Goal: Task Accomplishment & Management: Manage account settings

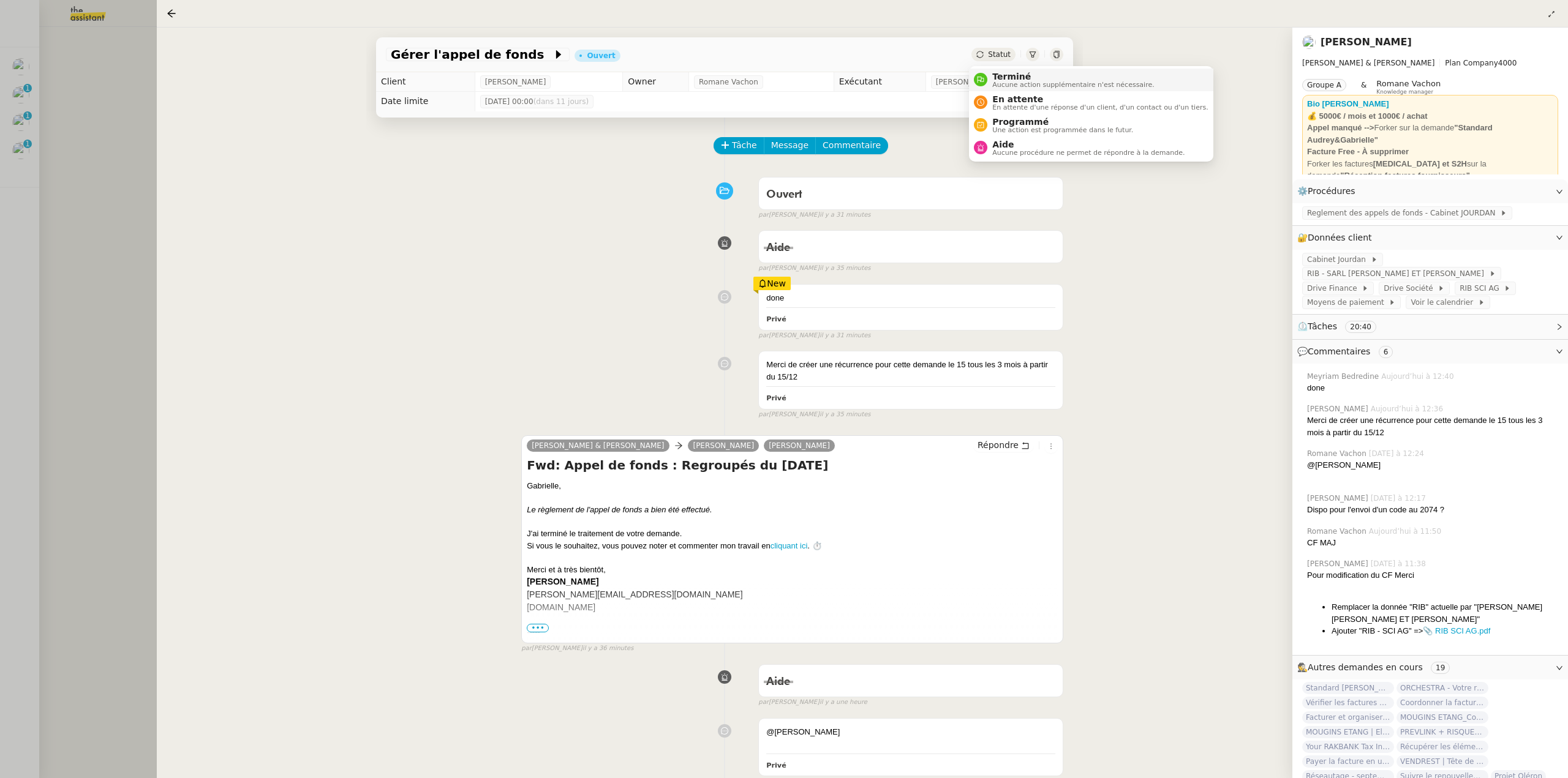
click at [1015, 88] on span "Aucune action supplémentaire n'est nécessaire." at bounding box center [1072, 84] width 161 height 7
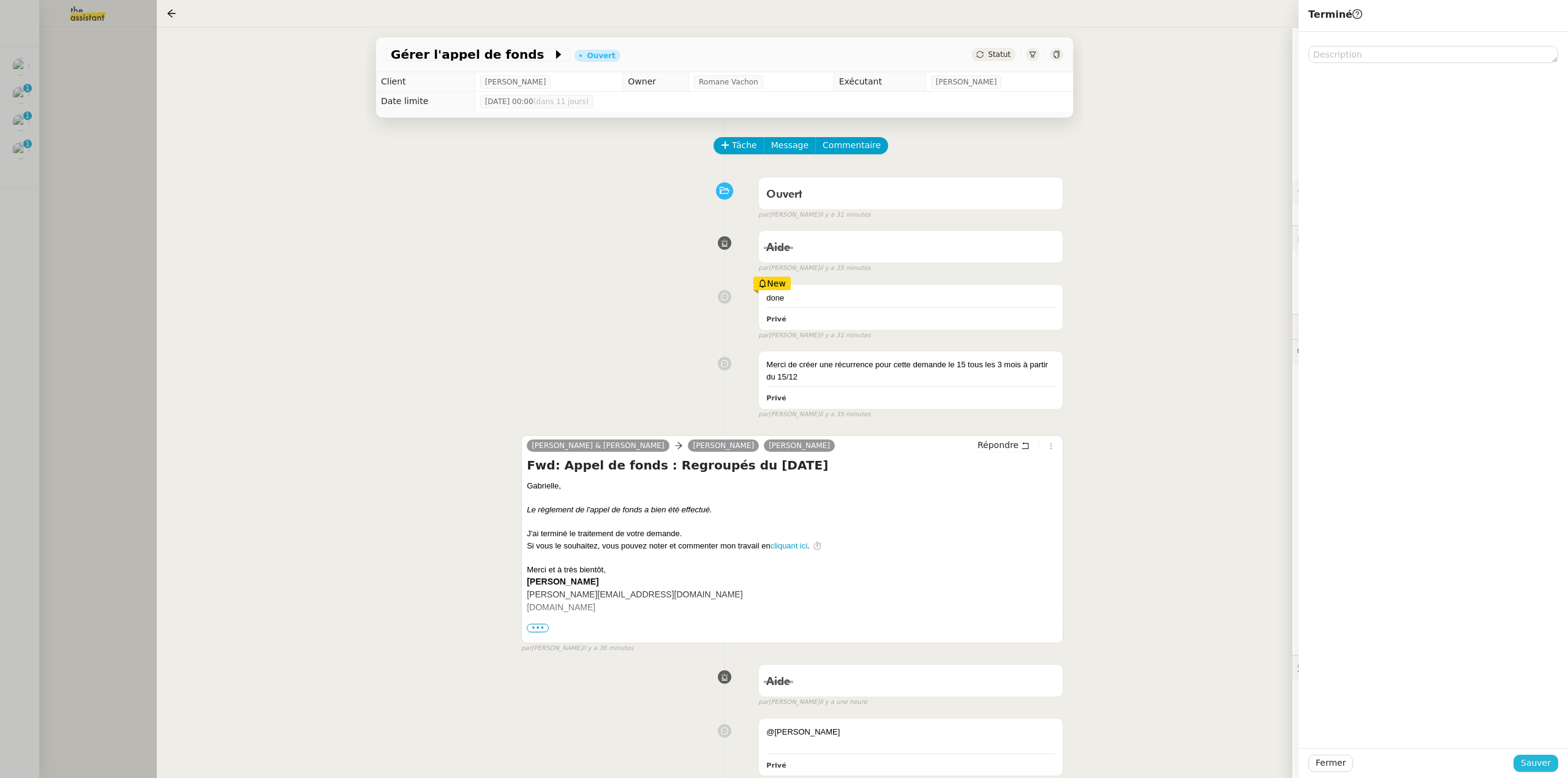
drag, startPoint x: 1490, startPoint y: 684, endPoint x: 1540, endPoint y: 763, distance: 93.5
click at [1540, 763] on span "Sauver" at bounding box center [1535, 763] width 30 height 14
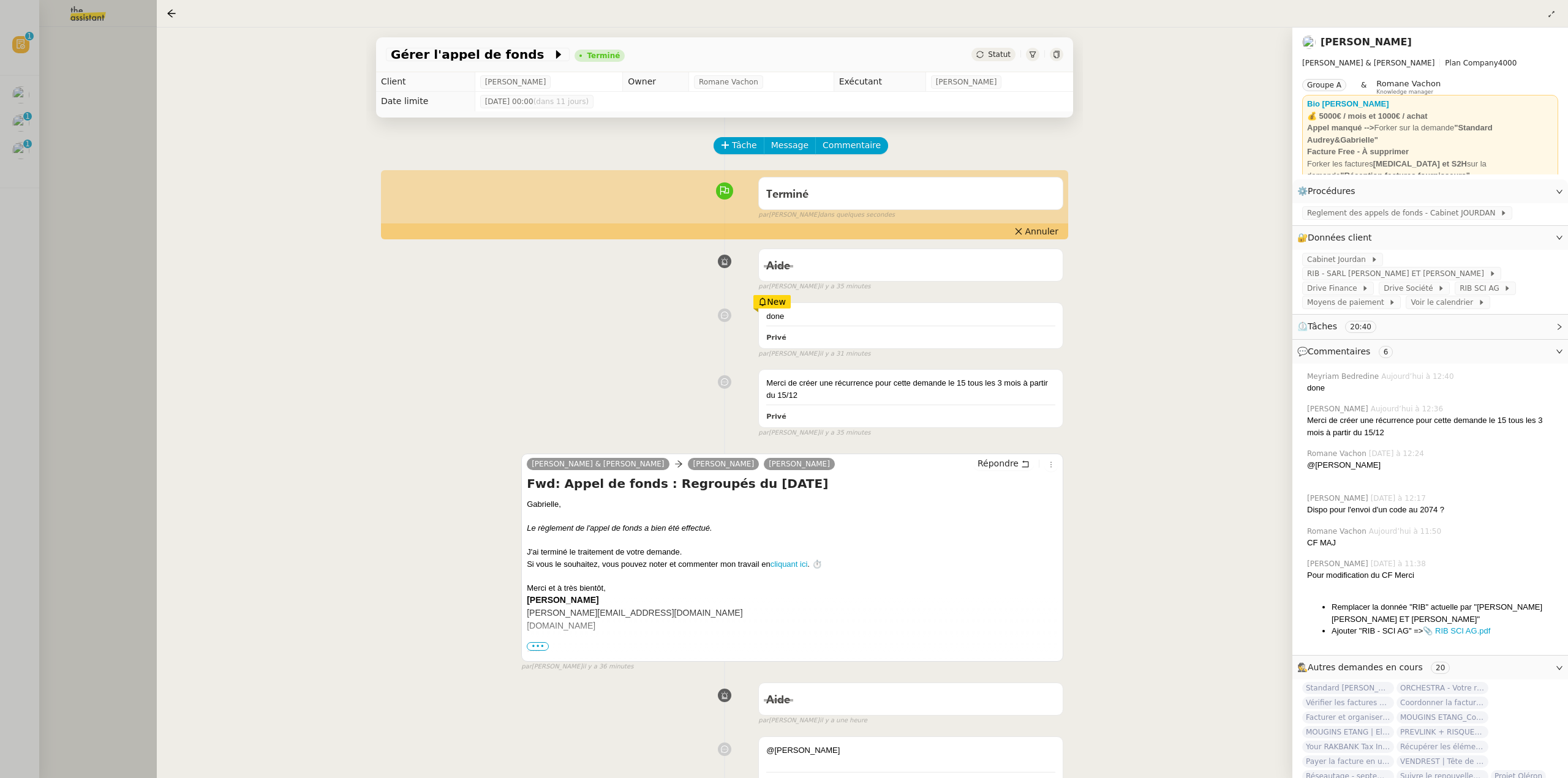
click at [65, 220] on div at bounding box center [784, 389] width 1568 height 778
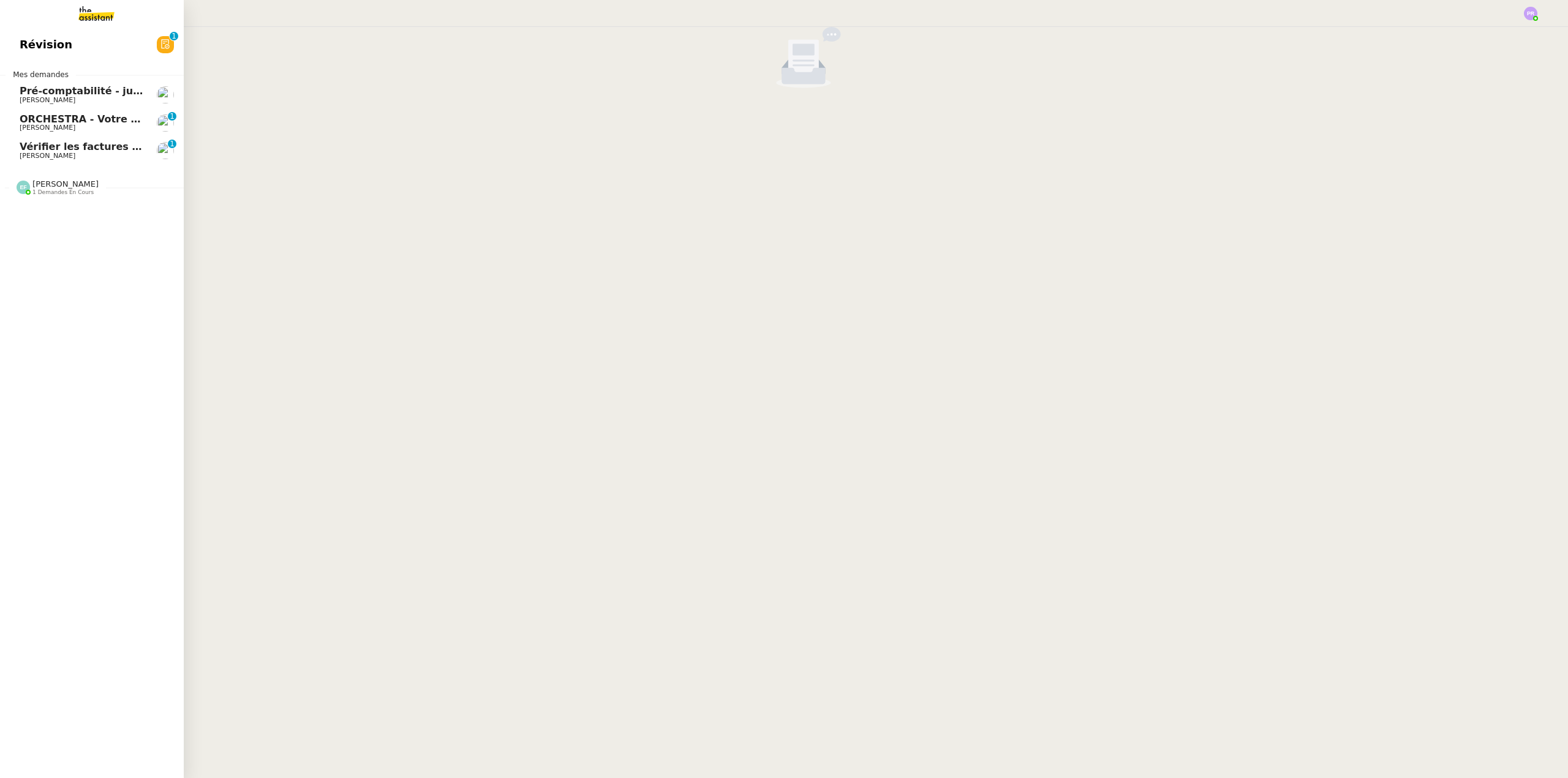
click at [119, 119] on span "ORCHESTRA - Votre règlement" at bounding box center [103, 119] width 168 height 12
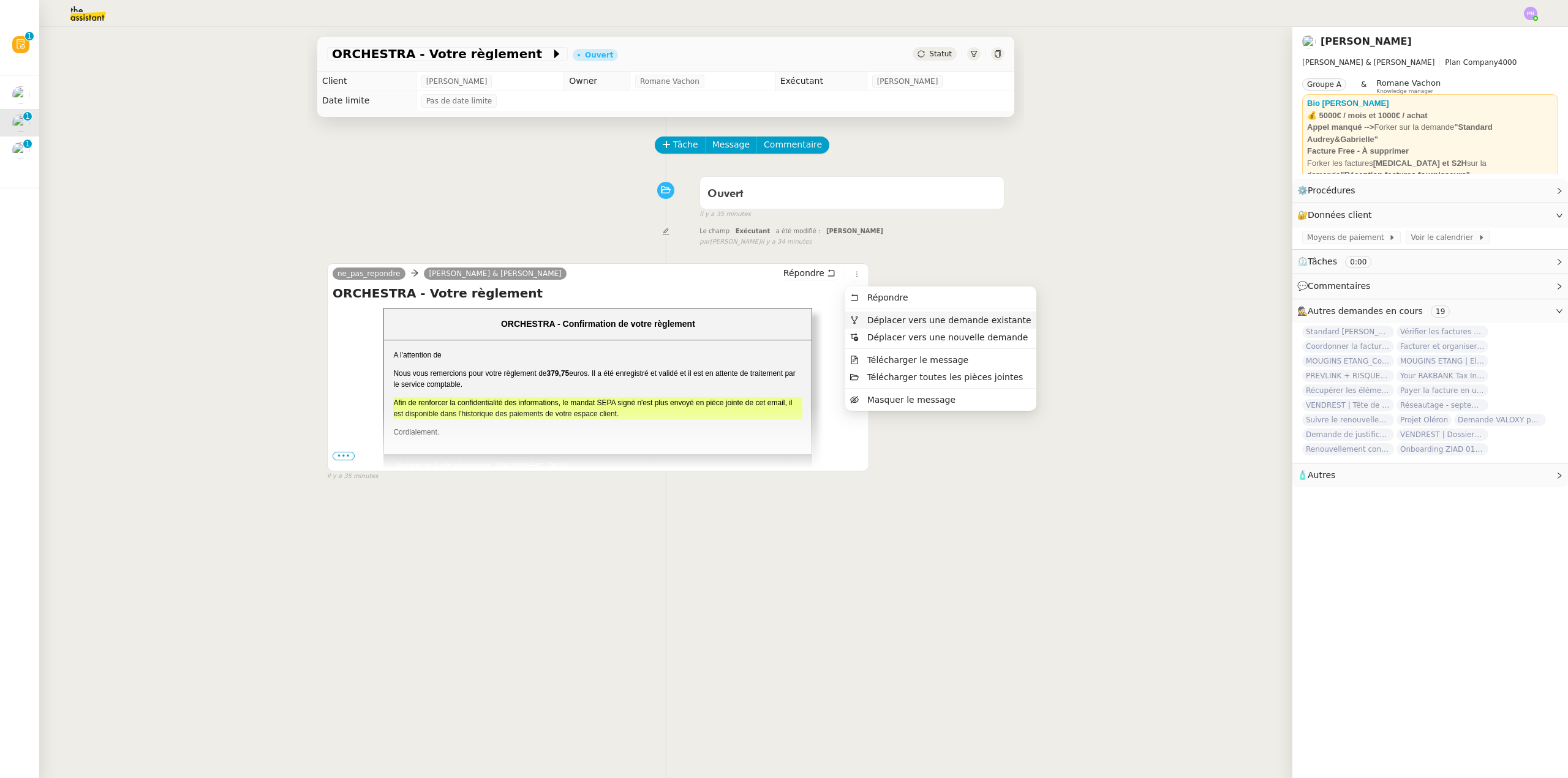
click at [894, 320] on span "Déplacer vers une demande existante" at bounding box center [949, 320] width 164 height 9
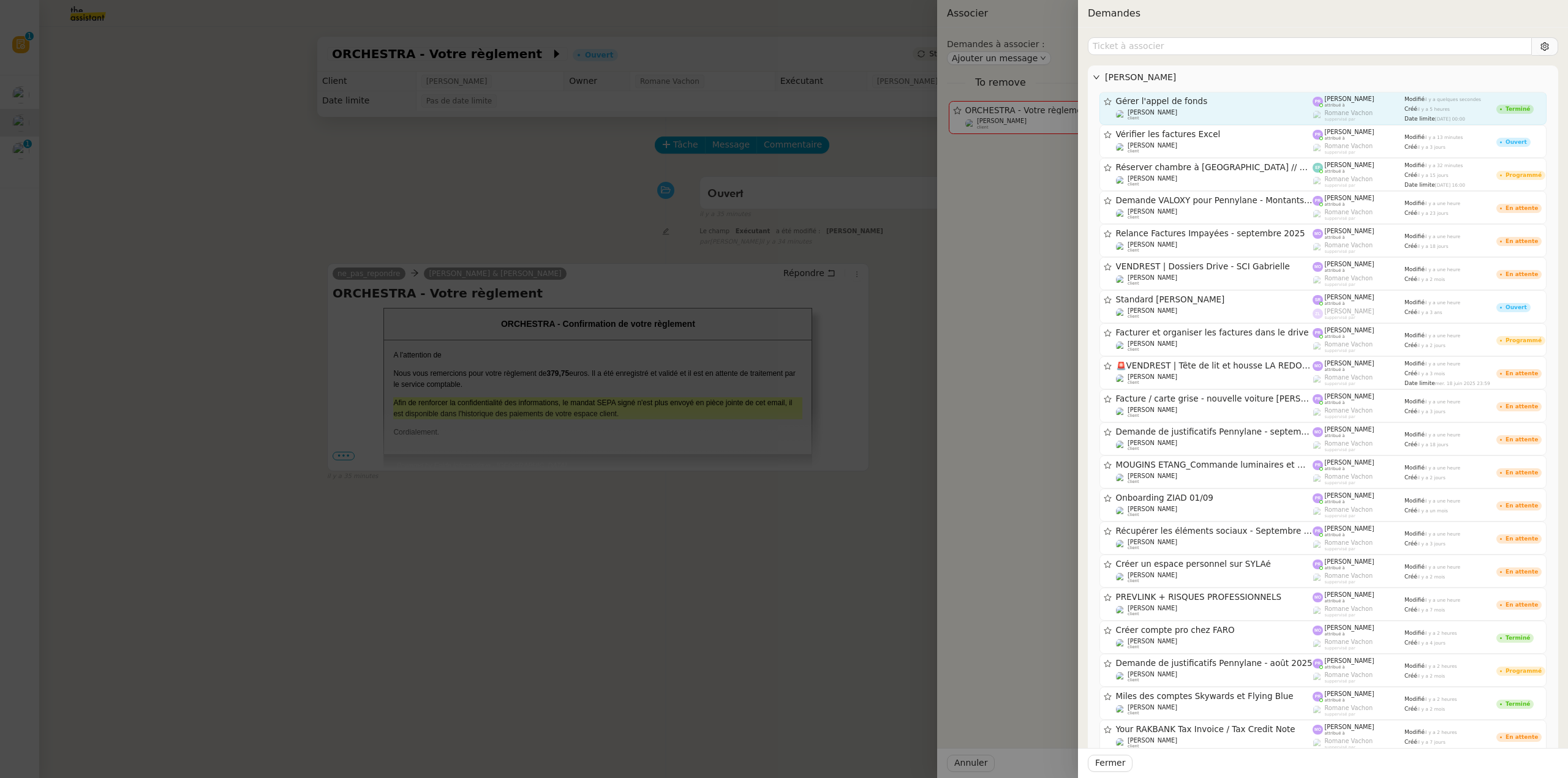
click at [1181, 107] on div "Gérer l'appel de fonds" at bounding box center [1214, 101] width 197 height 10
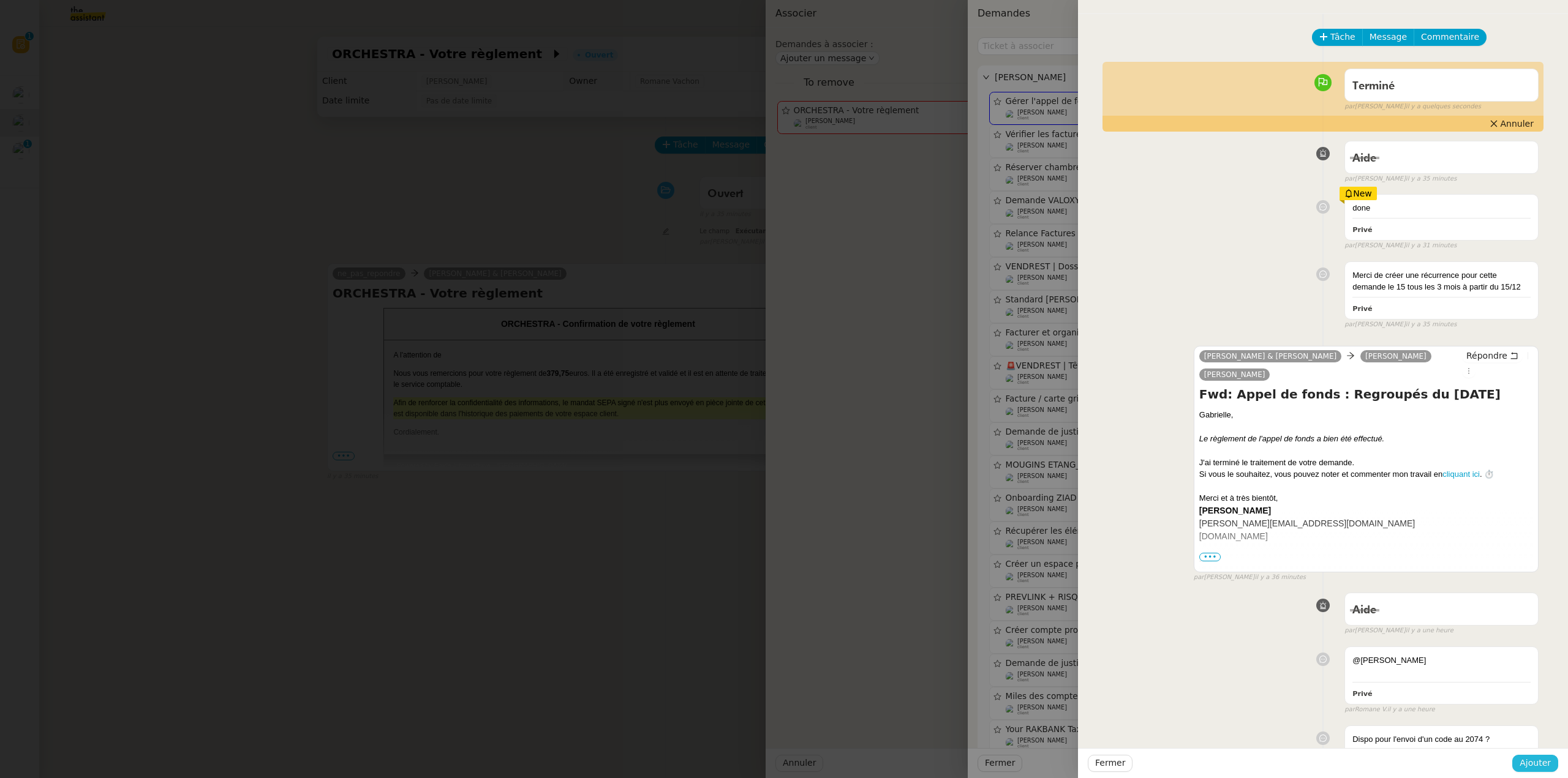
click at [1553, 766] on button "Ajouter" at bounding box center [1535, 763] width 46 height 17
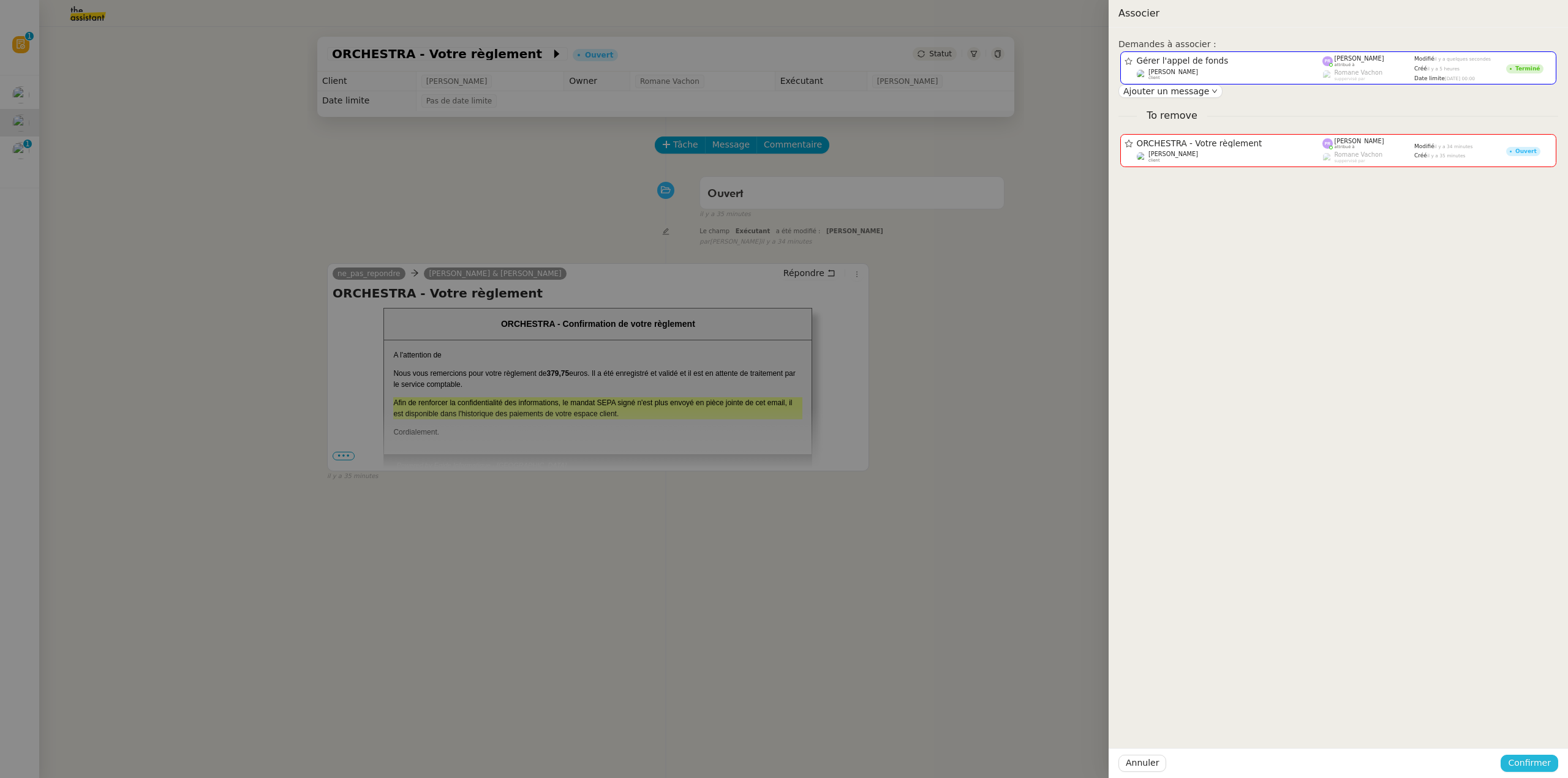
click at [1553, 766] on button "Confirmer" at bounding box center [1529, 763] width 57 height 17
click at [1542, 742] on div "Êtes-vous sûr? Annuler Ajouter" at bounding box center [1506, 721] width 103 height 51
click at [1538, 731] on span "Ajouter" at bounding box center [1529, 730] width 31 height 12
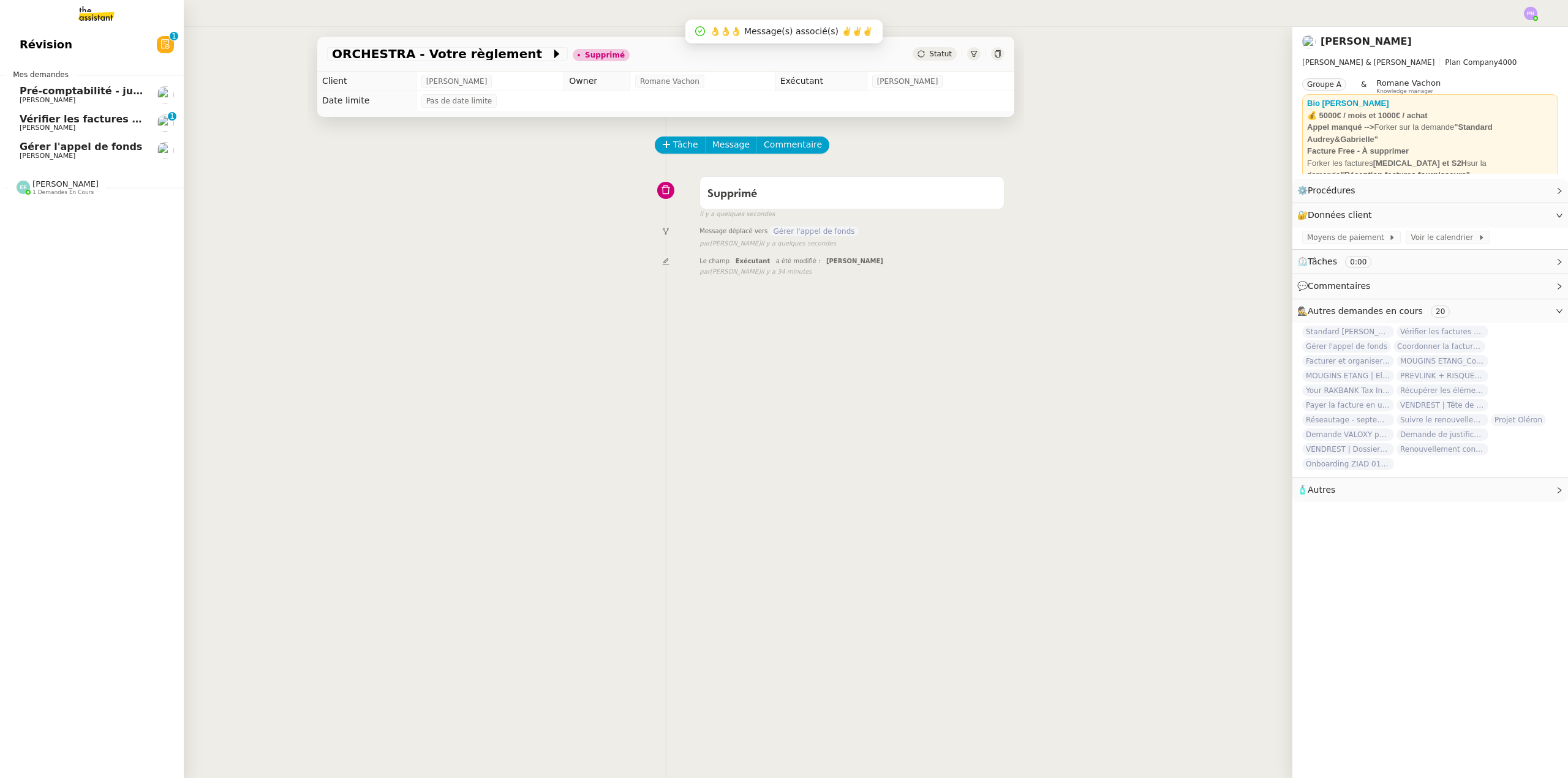
click at [102, 151] on span "Gérer l'appel de fonds" at bounding box center [81, 147] width 123 height 12
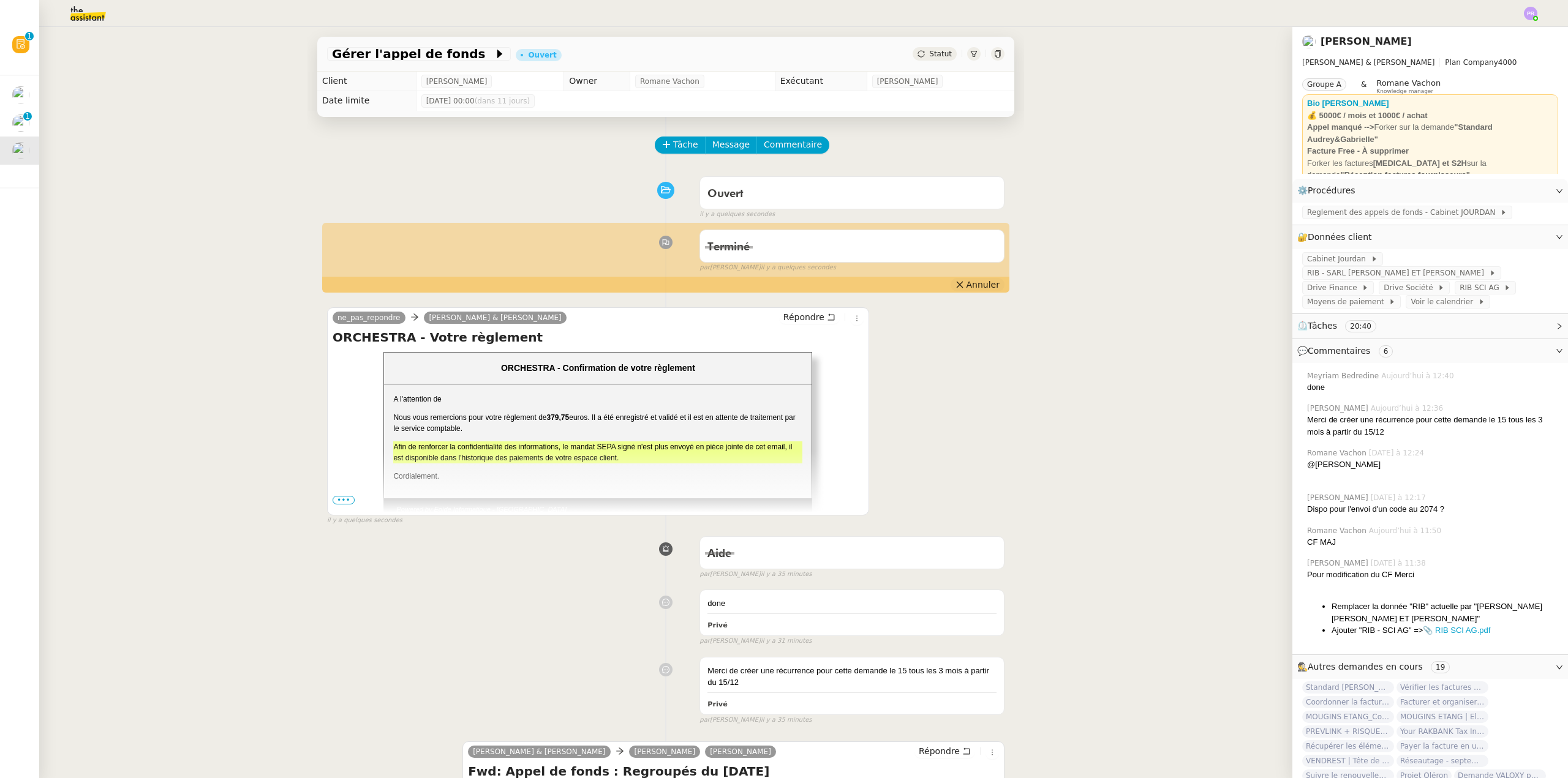
click at [977, 290] on span "Annuler" at bounding box center [983, 284] width 33 height 12
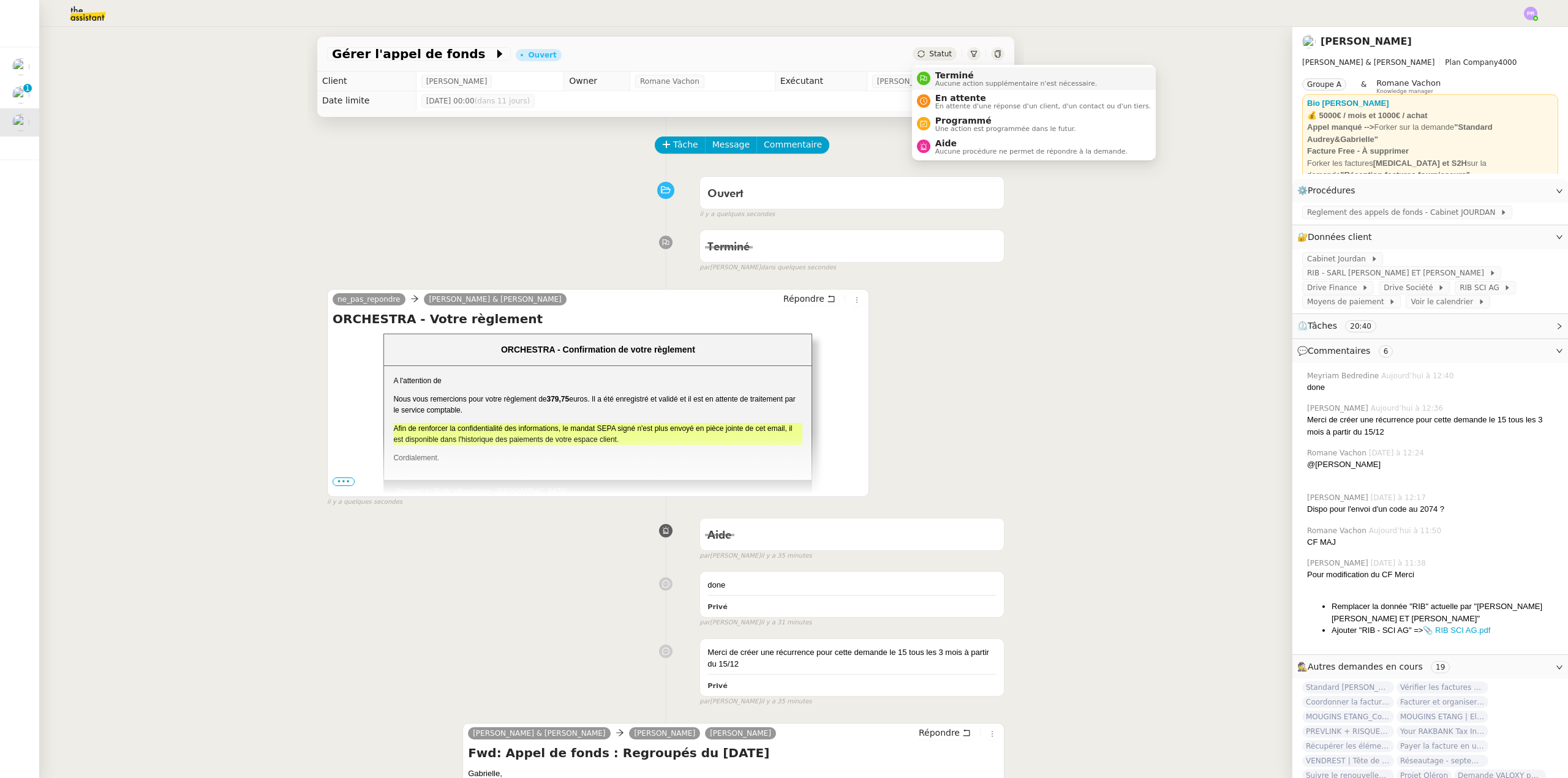
click at [966, 73] on span "Terminé" at bounding box center [1016, 75] width 161 height 9
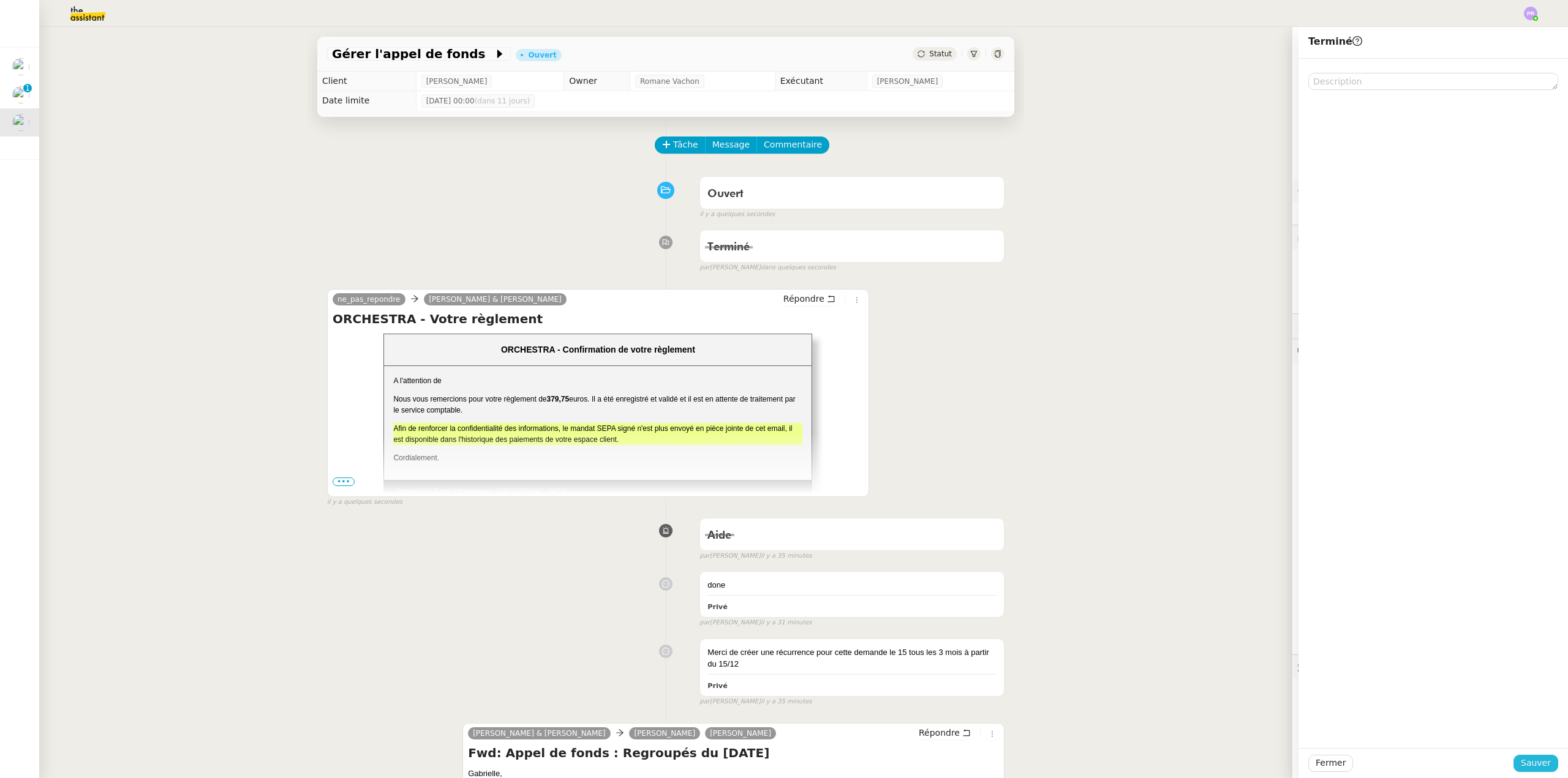
click at [1540, 758] on span "Sauver" at bounding box center [1535, 763] width 30 height 14
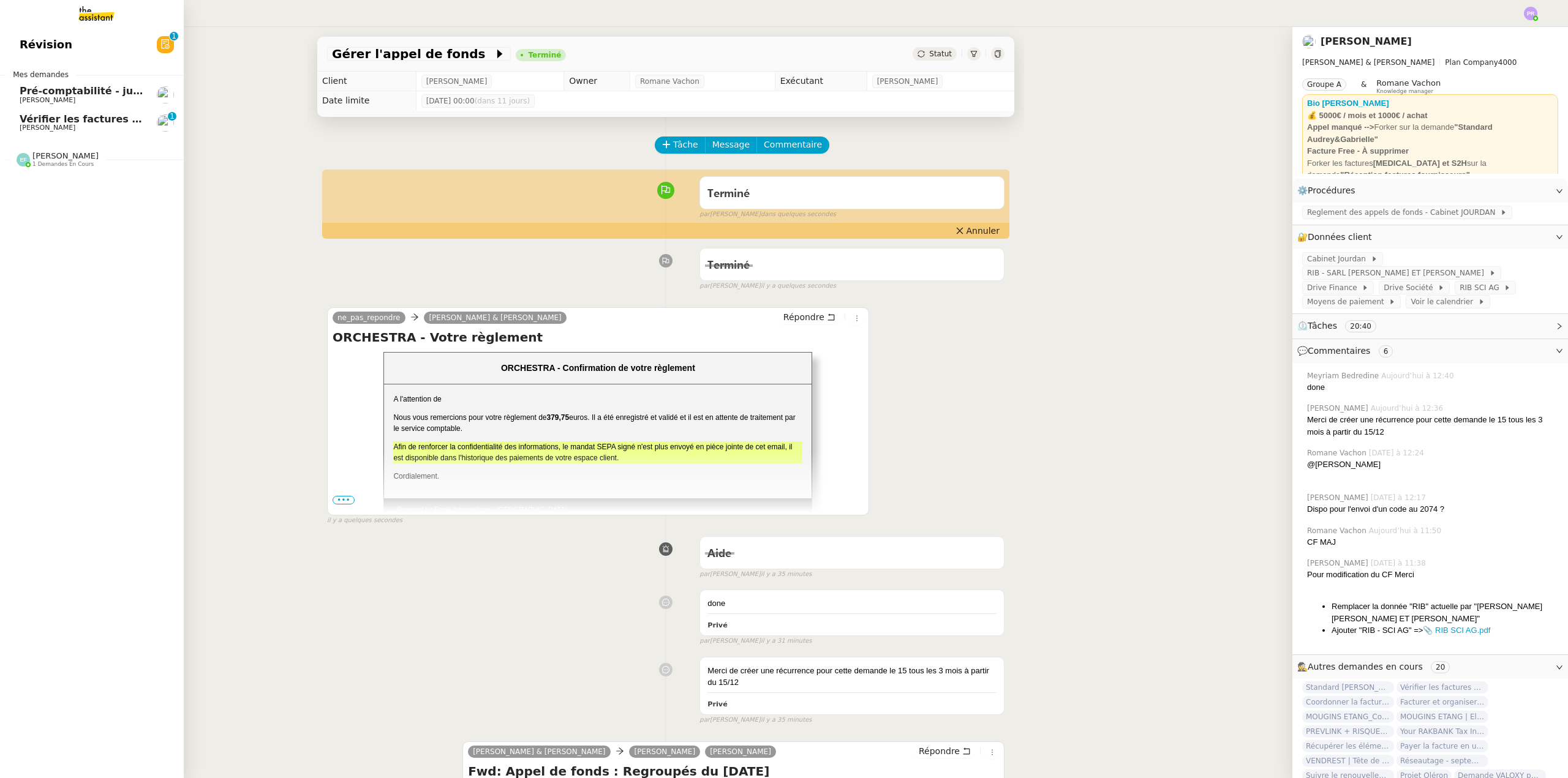
click at [69, 158] on span "[PERSON_NAME]" at bounding box center [65, 155] width 66 height 9
click at [107, 118] on span "Vérifier les factures Excel" at bounding box center [90, 119] width 142 height 12
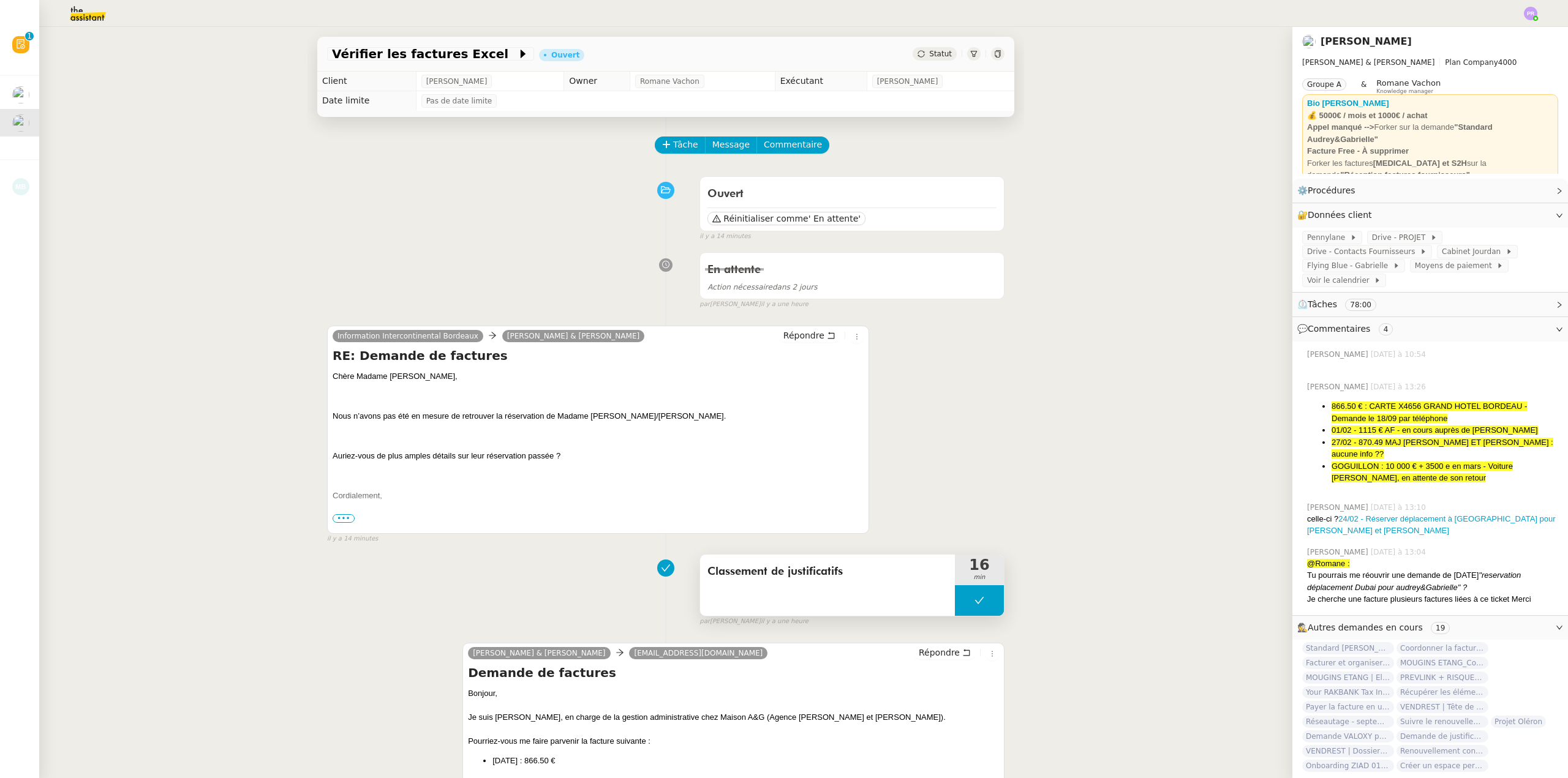
click at [968, 607] on button at bounding box center [979, 601] width 49 height 31
click at [963, 609] on div at bounding box center [967, 601] width 25 height 31
click at [246, 138] on div "Vérifier les factures Excel Ouvert Statut Client [PERSON_NAME] Owner [PERSON_NA…" at bounding box center [666, 402] width 1253 height 751
click at [1327, 235] on span "Pennylane" at bounding box center [1328, 238] width 43 height 12
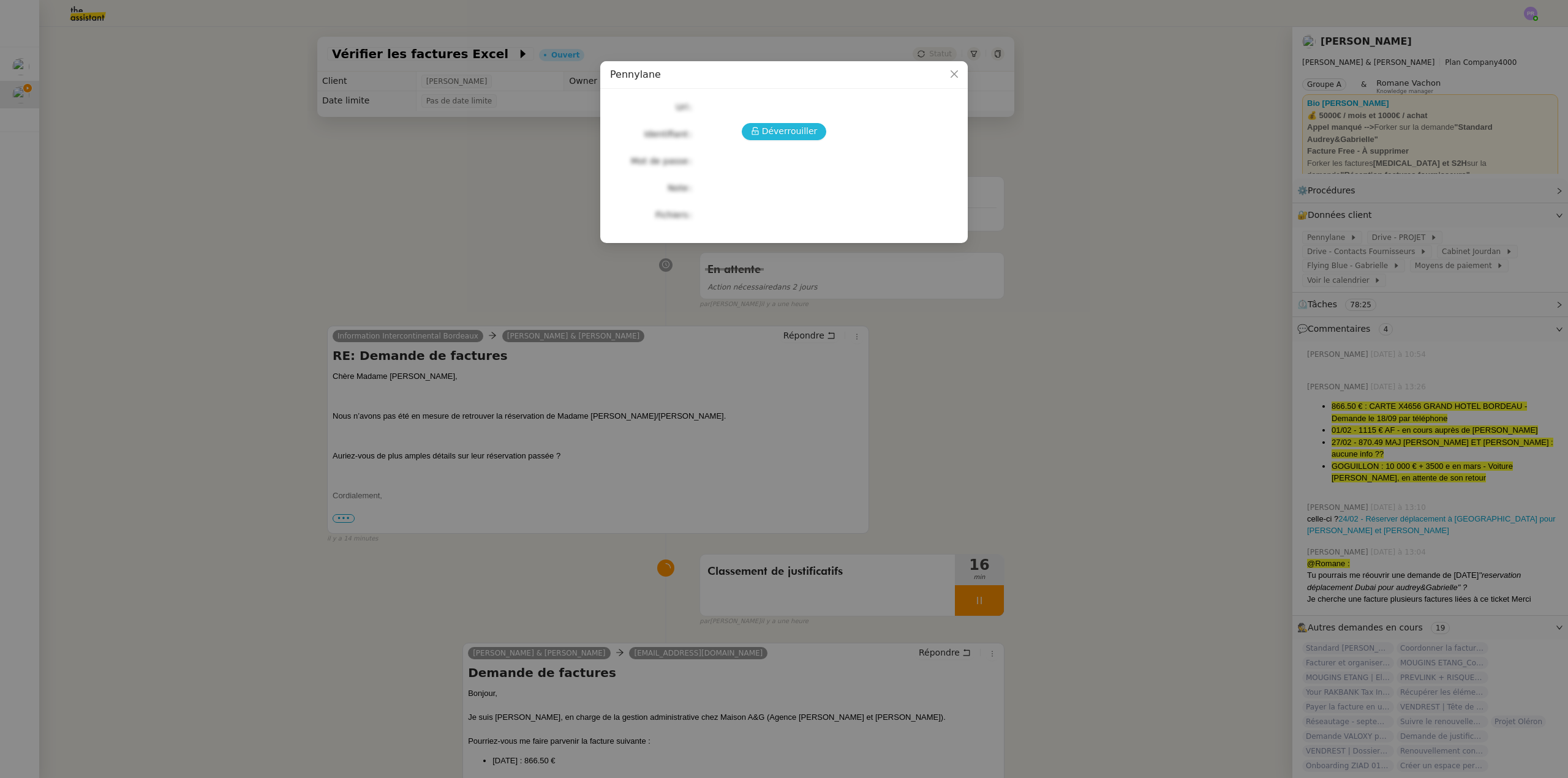
click at [799, 131] on span "Déverrouiller" at bounding box center [789, 131] width 56 height 14
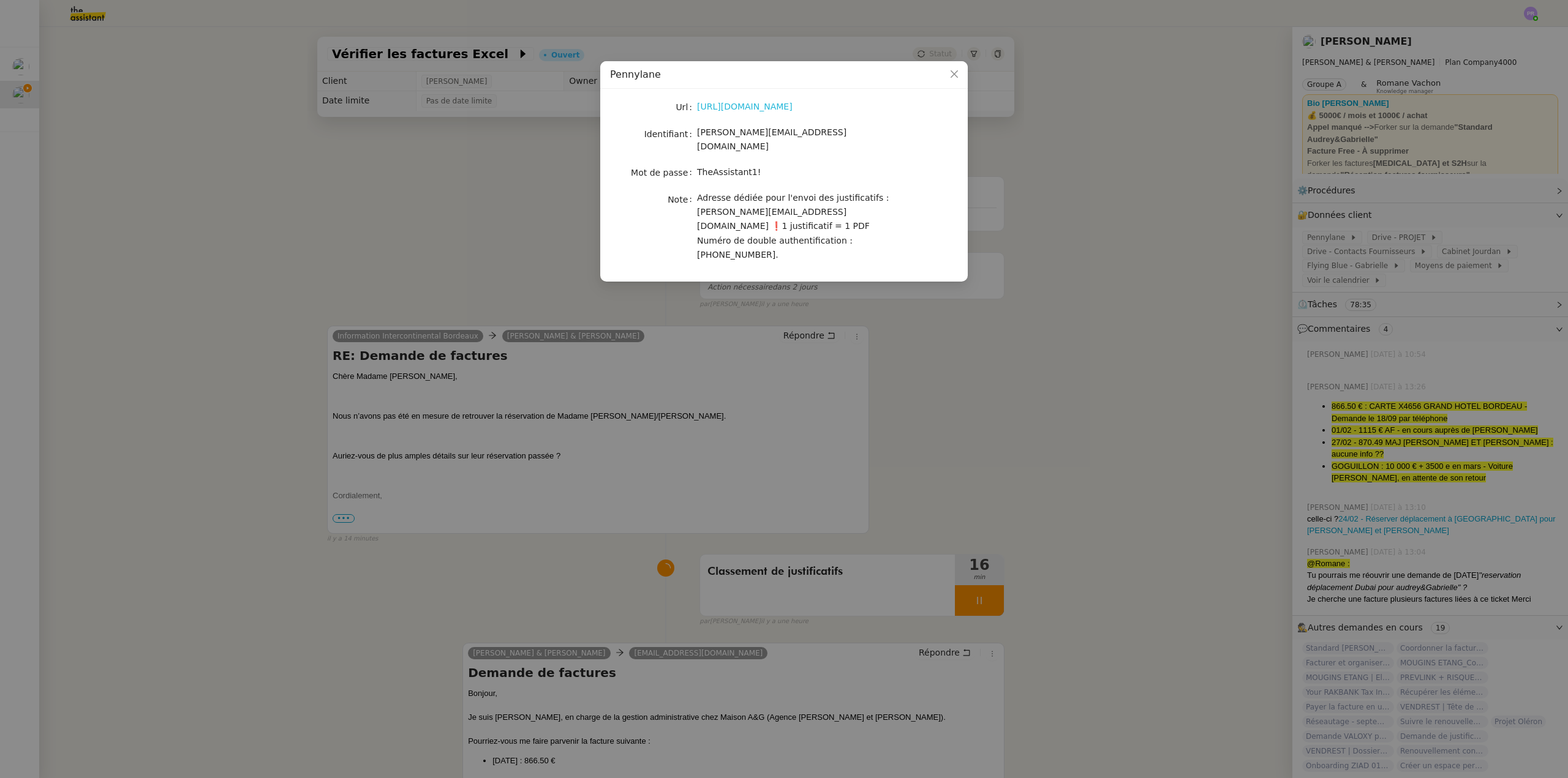
click at [777, 106] on link "[URL][DOMAIN_NAME]" at bounding box center [744, 106] width 95 height 9
click at [129, 123] on nz-modal-container "Pennylane Url [URL][DOMAIN_NAME] Identifiant [PERSON_NAME][EMAIL_ADDRESS][DOMAI…" at bounding box center [784, 389] width 1568 height 778
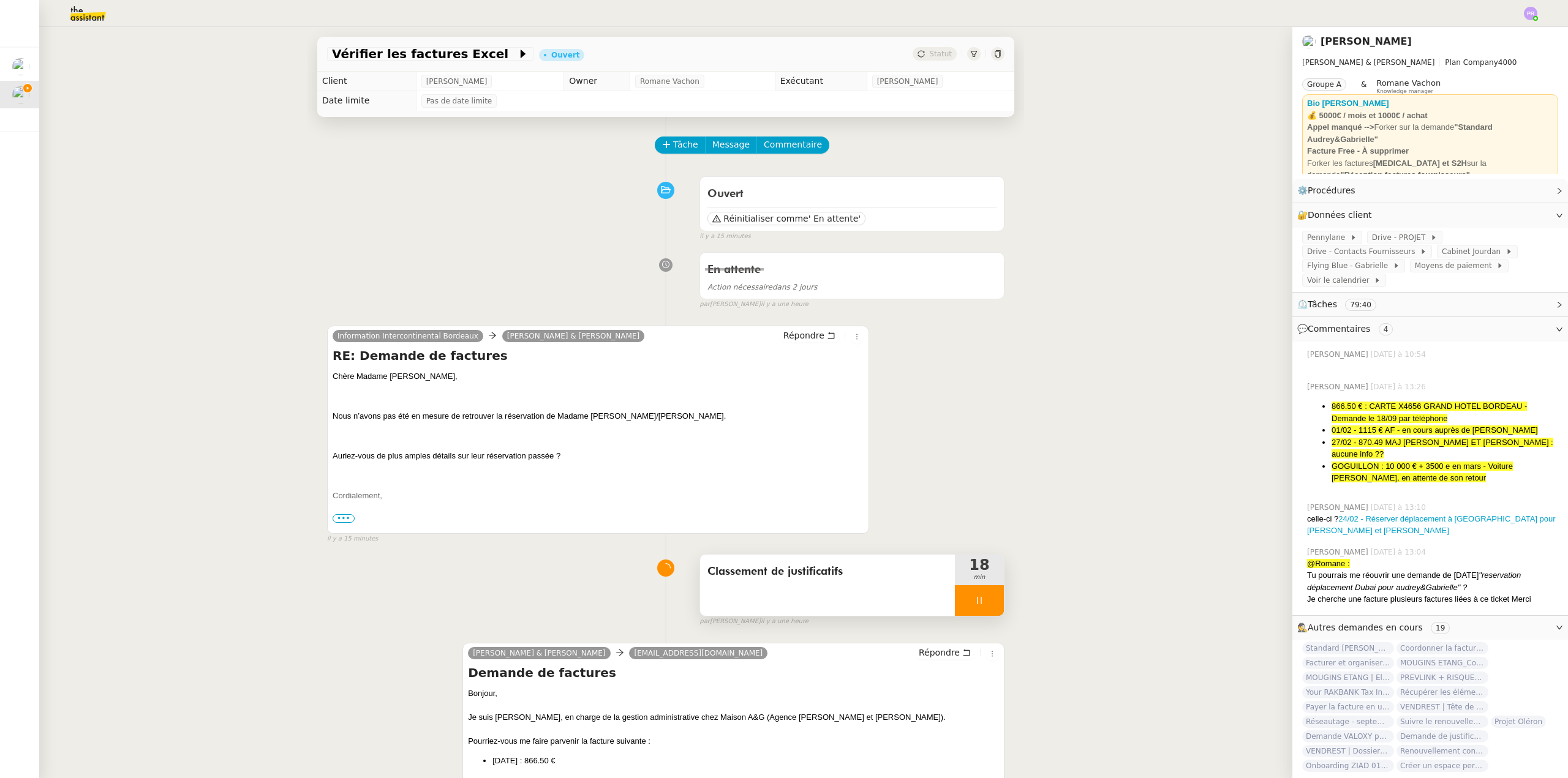
click at [991, 609] on div at bounding box center [979, 601] width 49 height 31
click at [991, 611] on button at bounding box center [992, 601] width 25 height 31
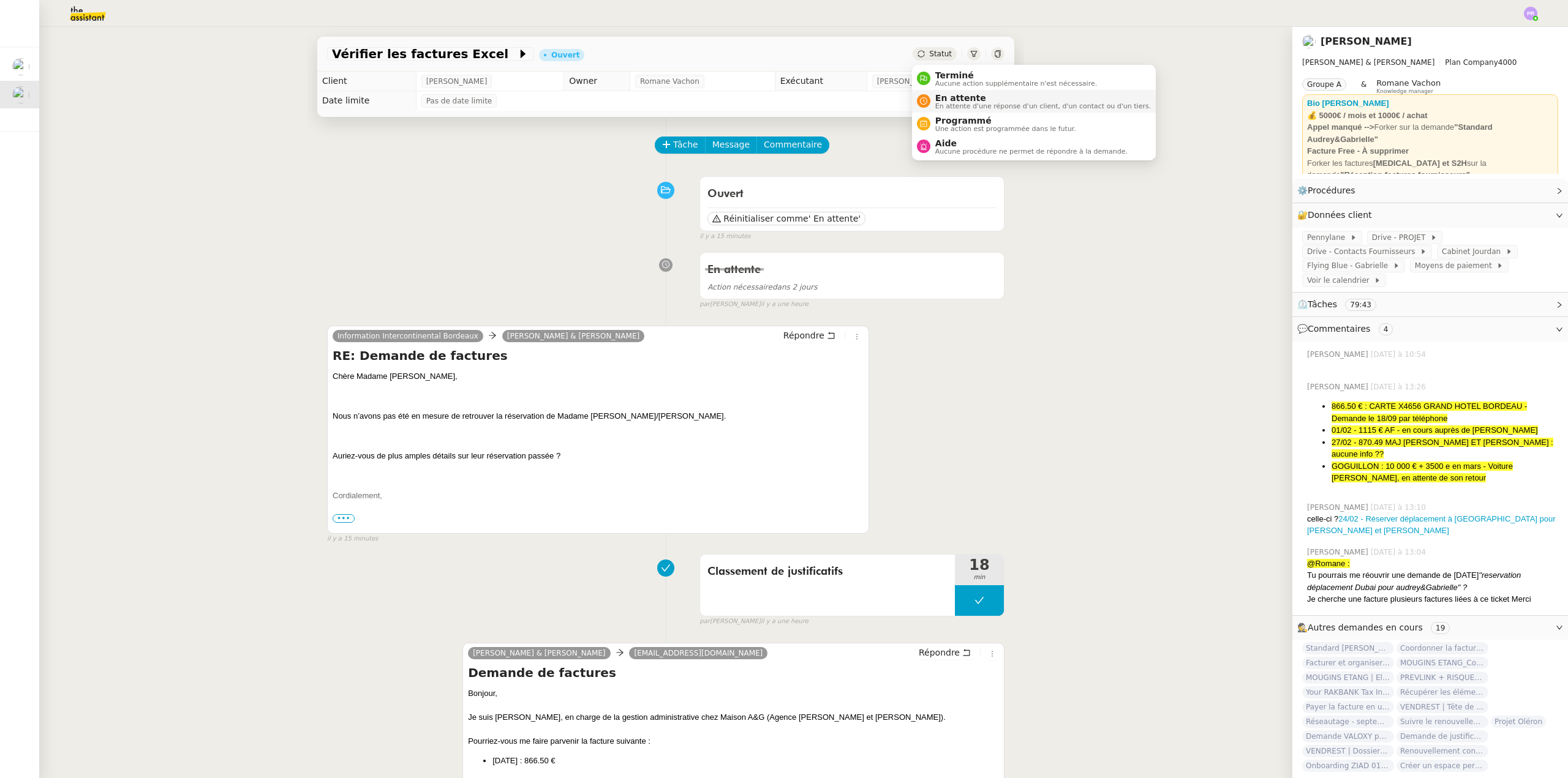
click at [964, 99] on span "En attente" at bounding box center [1043, 97] width 216 height 9
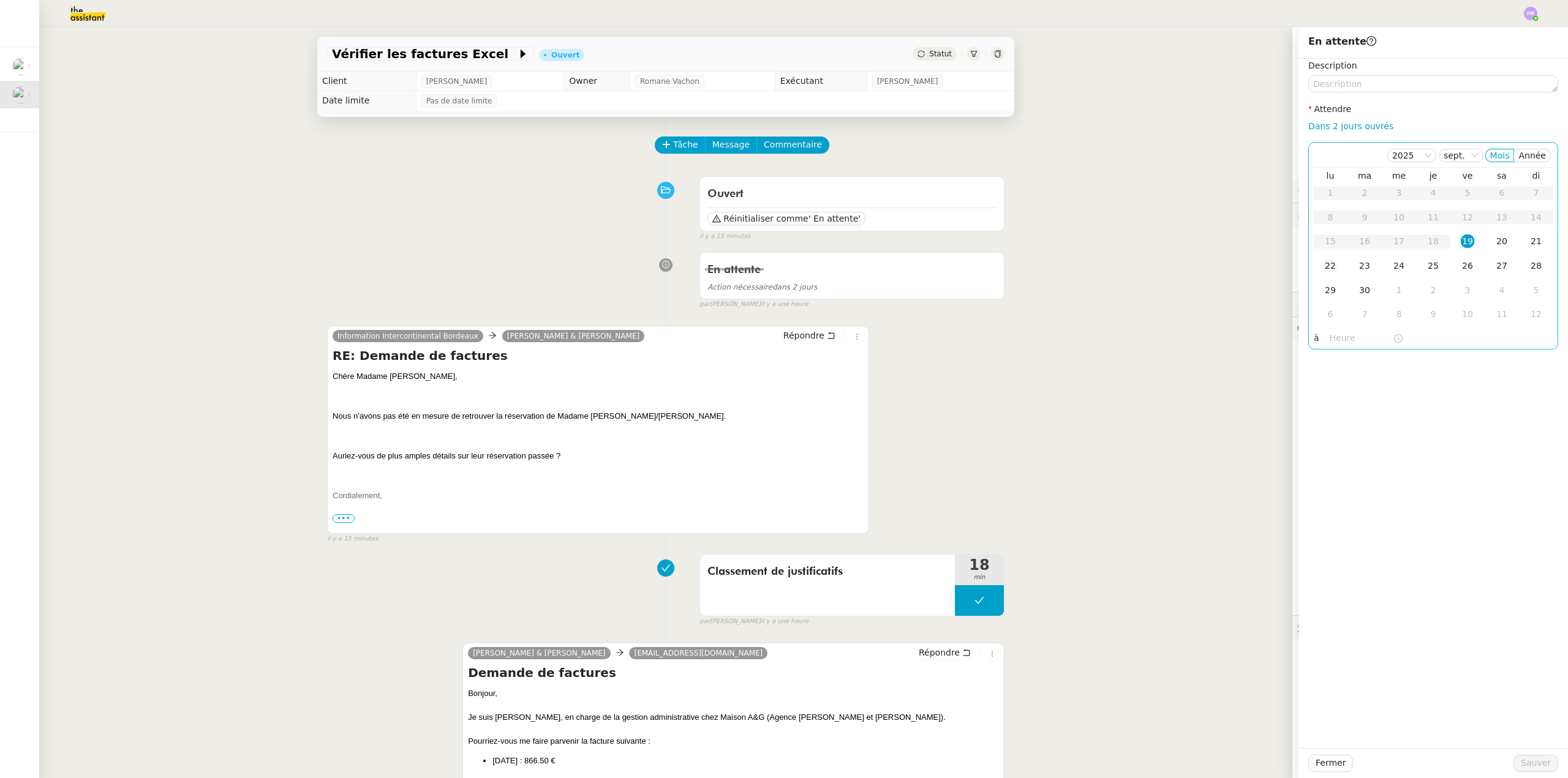
click at [1325, 267] on div "22" at bounding box center [1330, 266] width 14 height 14
click at [1527, 763] on span "Sauver" at bounding box center [1535, 763] width 30 height 14
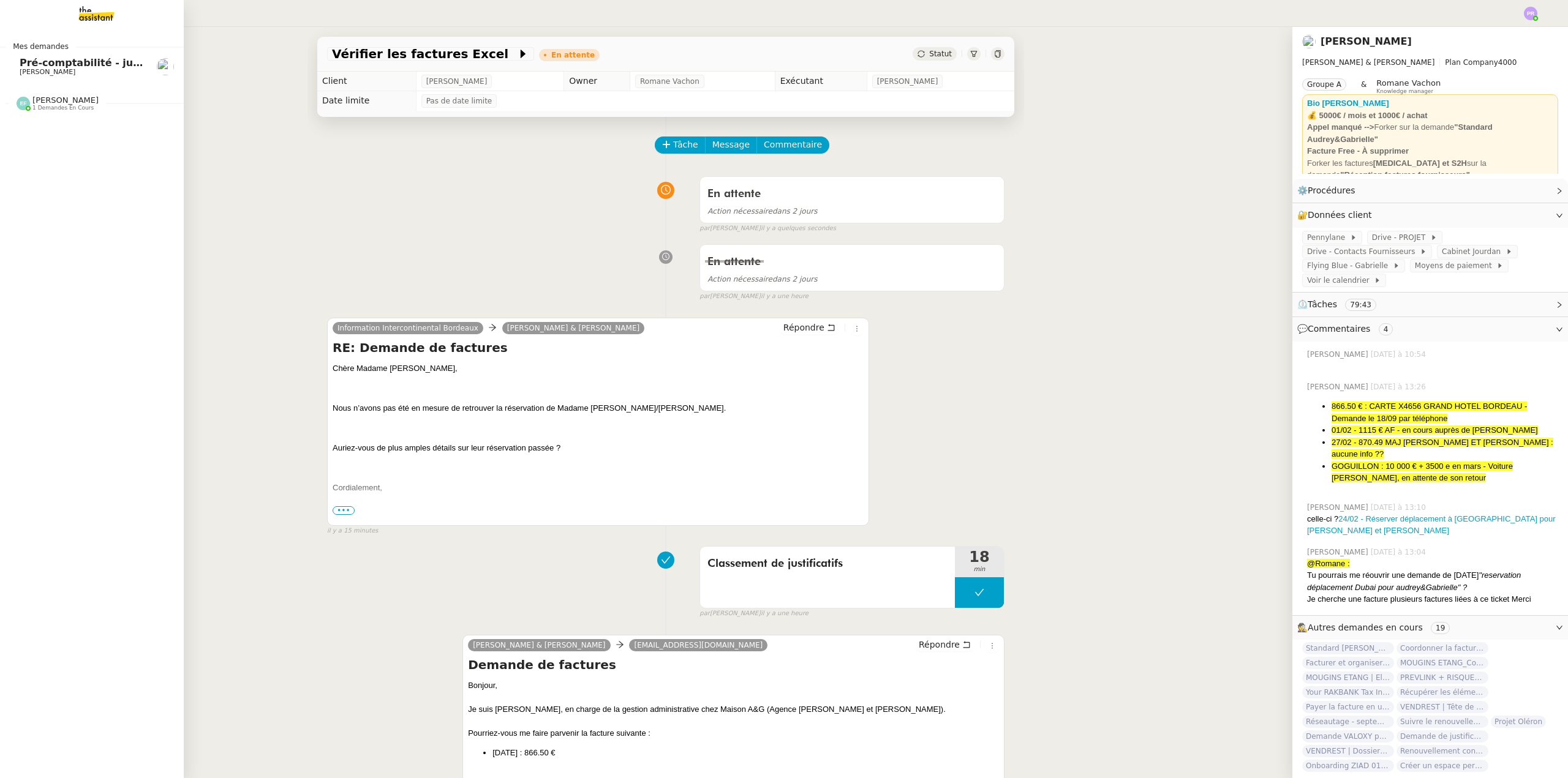
click at [83, 55] on link "Pré-comptabilité - juillet / [DATE] [PERSON_NAME]" at bounding box center [92, 66] width 184 height 28
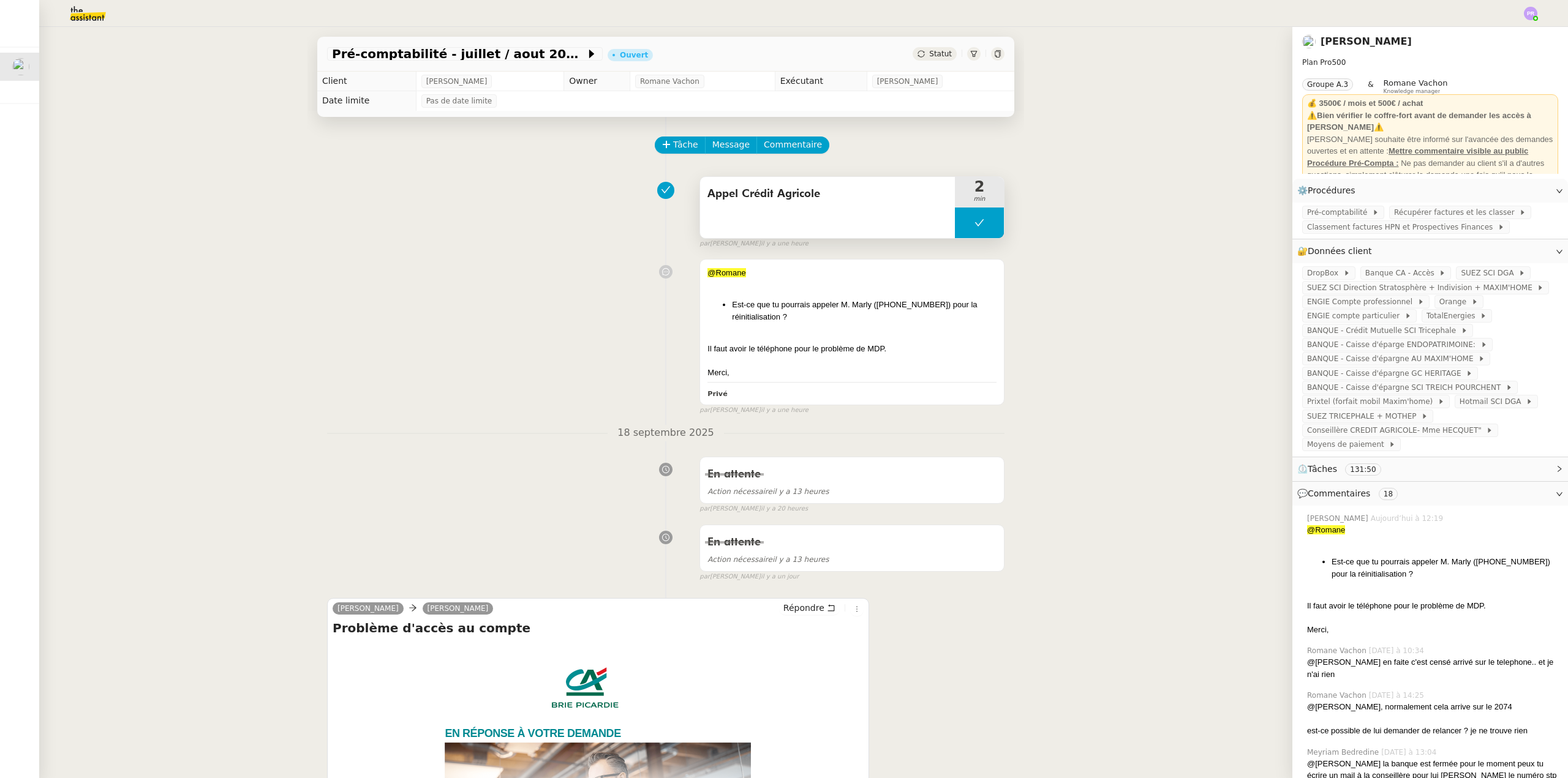
click at [964, 230] on button at bounding box center [979, 223] width 49 height 31
click at [964, 230] on div at bounding box center [967, 223] width 25 height 31
drag, startPoint x: 923, startPoint y: 307, endPoint x: 873, endPoint y: 304, distance: 50.1
click at [873, 304] on li "Est-ce que tu pourrais appeler M. Marly ([PHONE_NUMBER]) pour la réinitialisati…" at bounding box center [864, 310] width 264 height 24
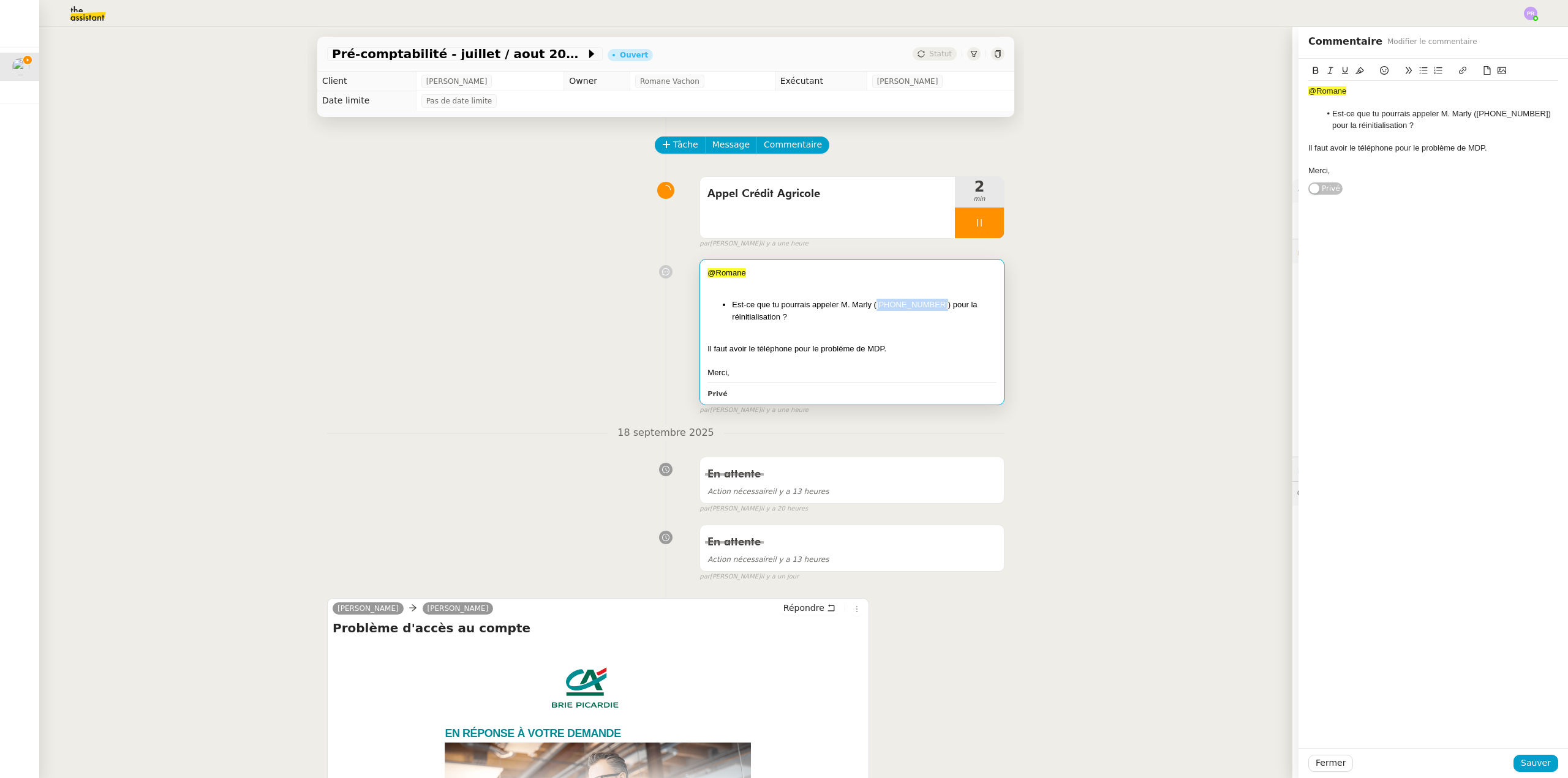
click at [562, 317] on div "@Romane Est-ce que tu pourrais appeler M. Marly ([PHONE_NUMBER]) pour la réinit…" at bounding box center [666, 334] width 677 height 161
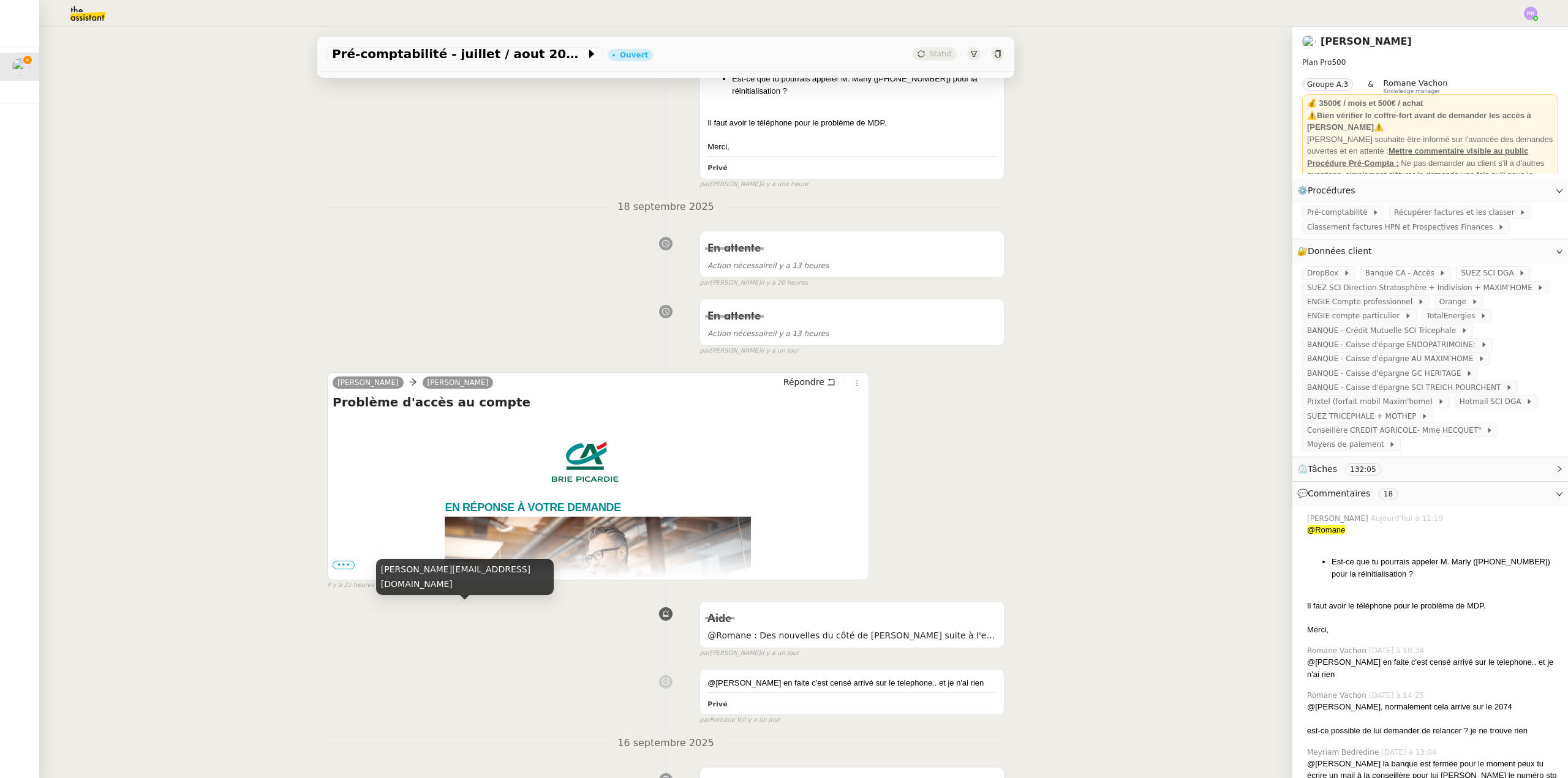
scroll to position [306, 0]
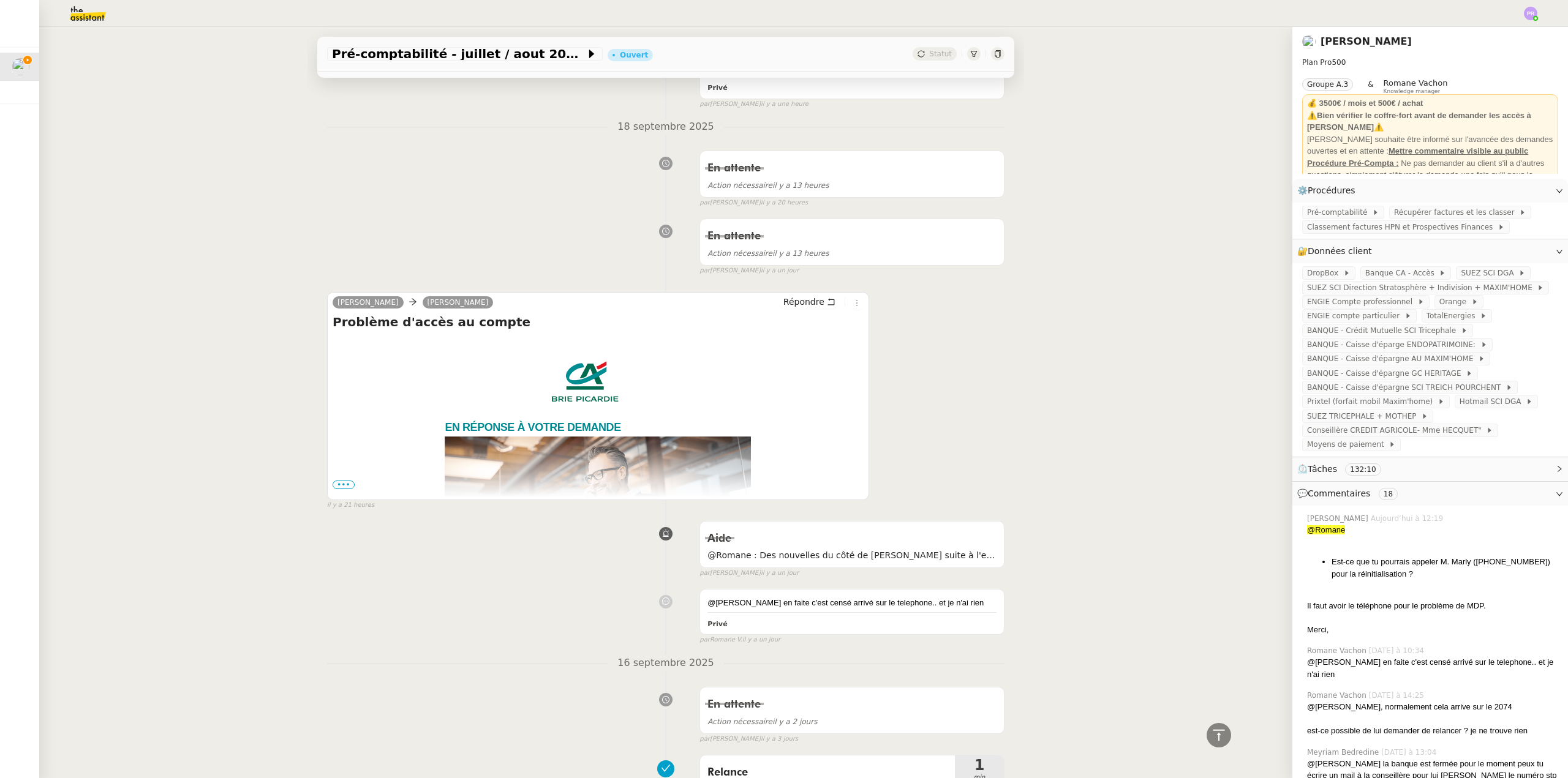
click at [341, 485] on span "•••" at bounding box center [344, 485] width 22 height 9
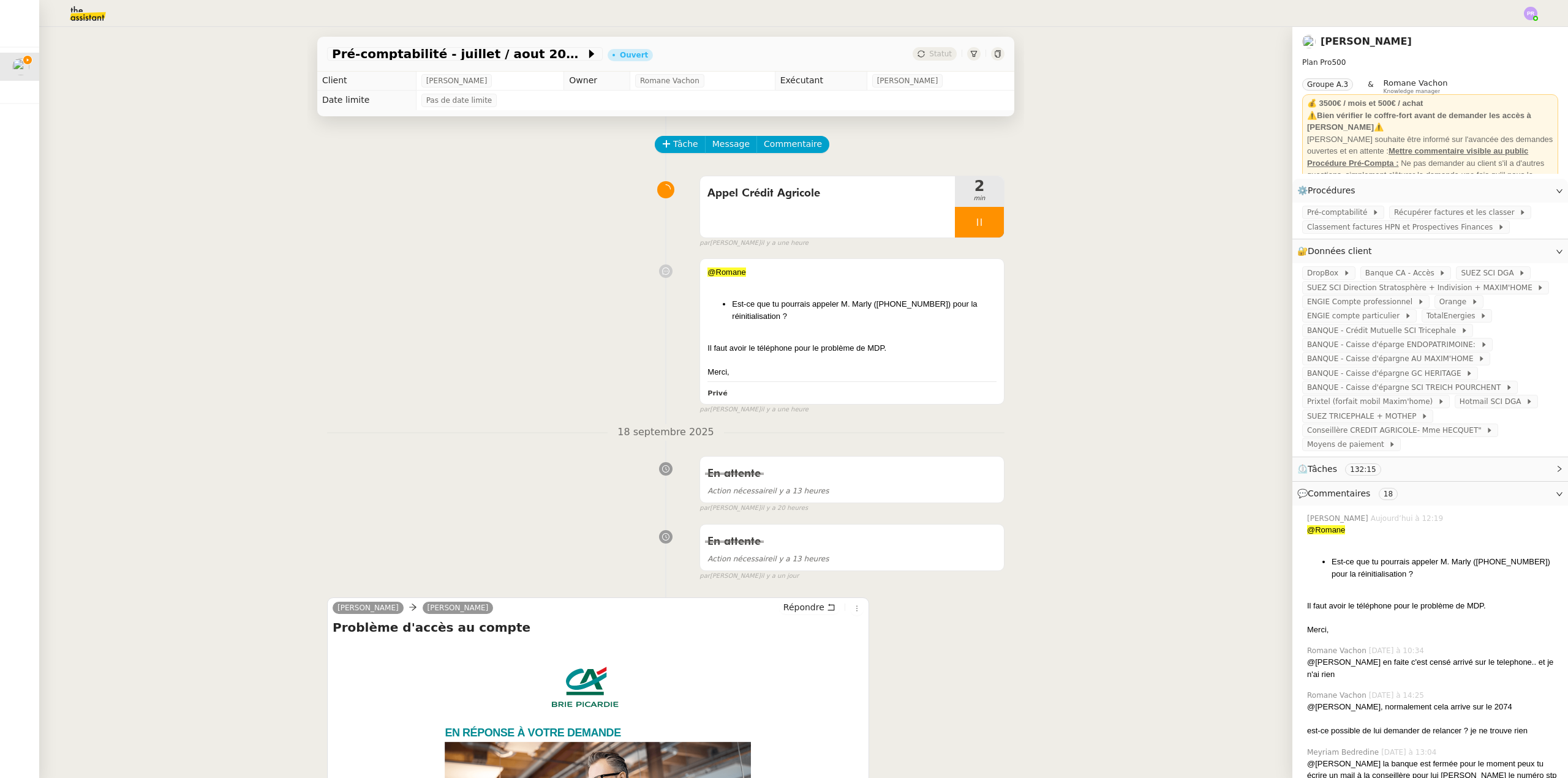
scroll to position [0, 0]
click at [986, 218] on div at bounding box center [979, 223] width 49 height 31
click at [986, 218] on button at bounding box center [992, 223] width 25 height 31
